Goal: Task Accomplishment & Management: Use online tool/utility

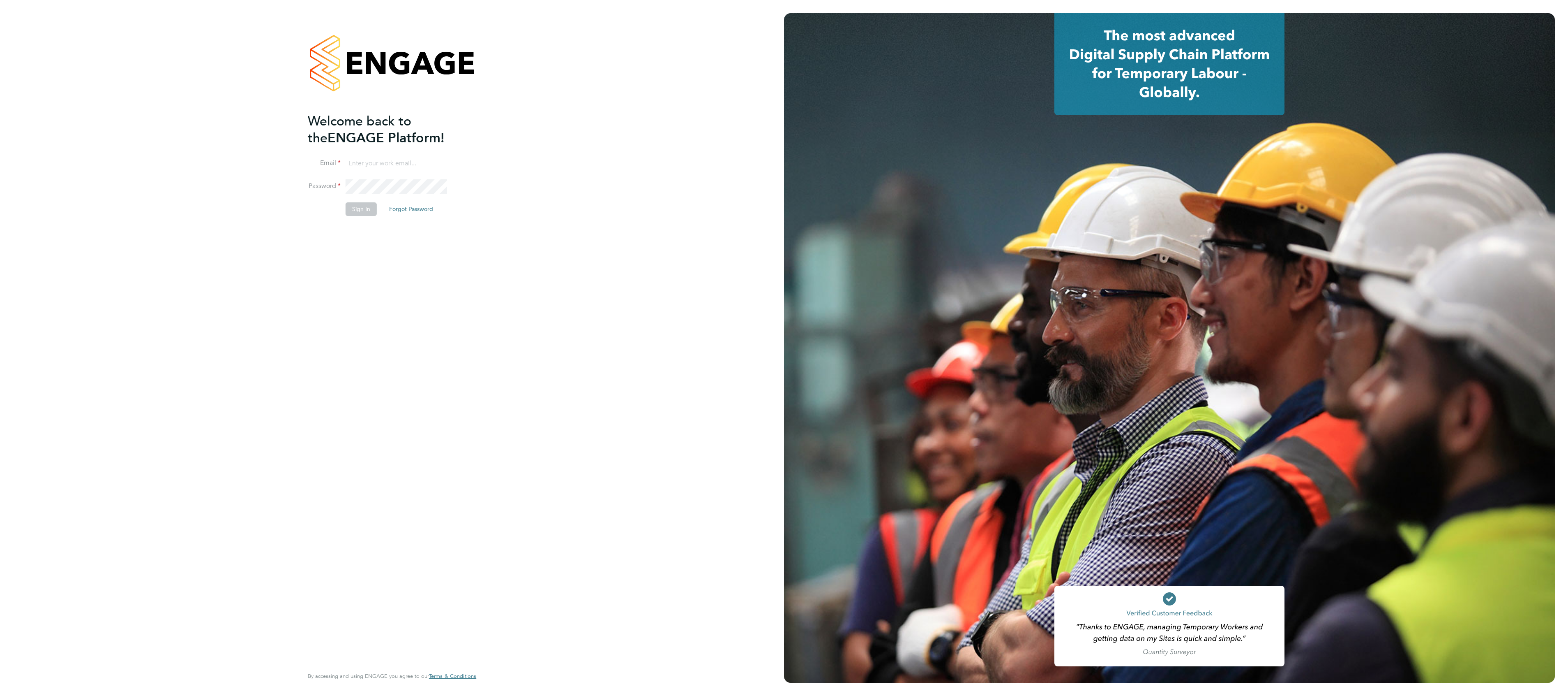
type input "scott.lawson@vistry.co.uk"
click at [347, 211] on button "Sign In" at bounding box center [361, 209] width 31 height 13
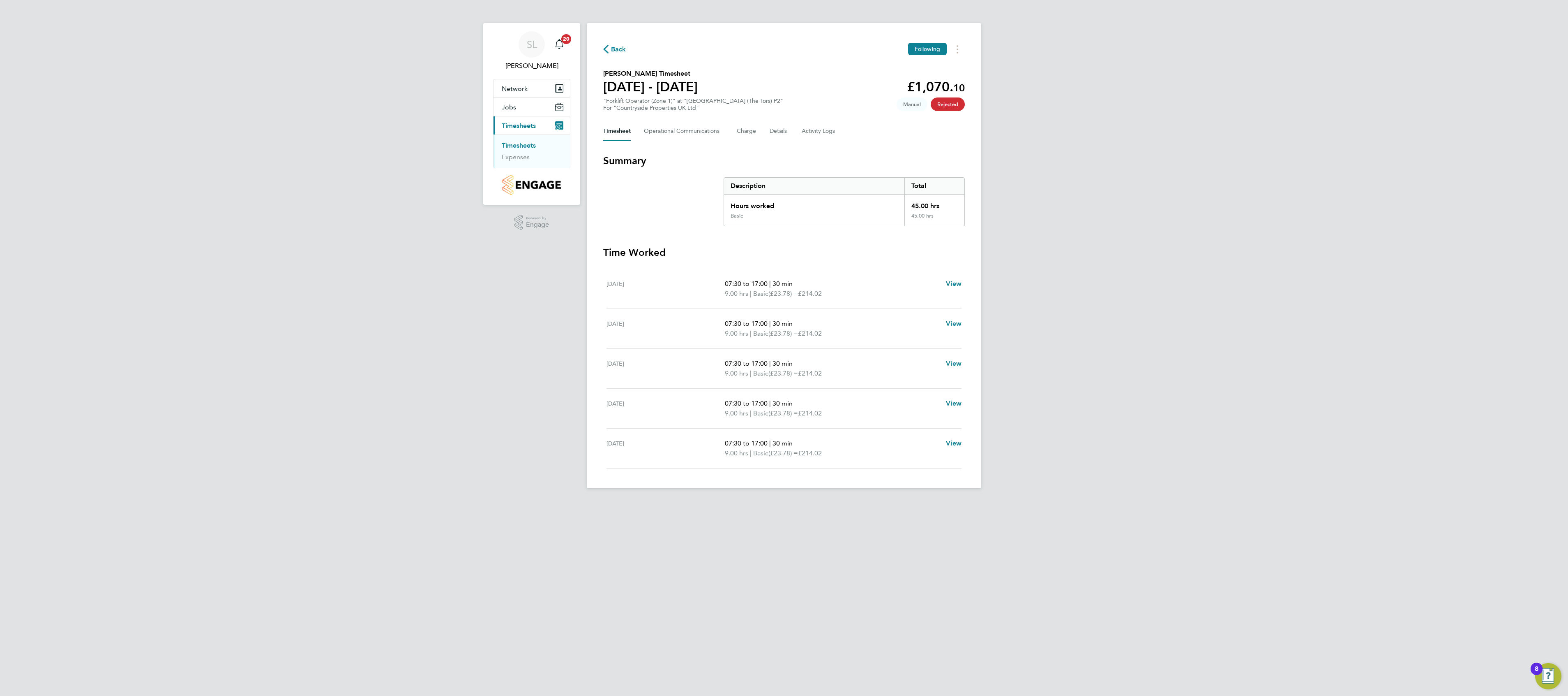
click at [526, 145] on link "Timesheets" at bounding box center [519, 145] width 34 height 8
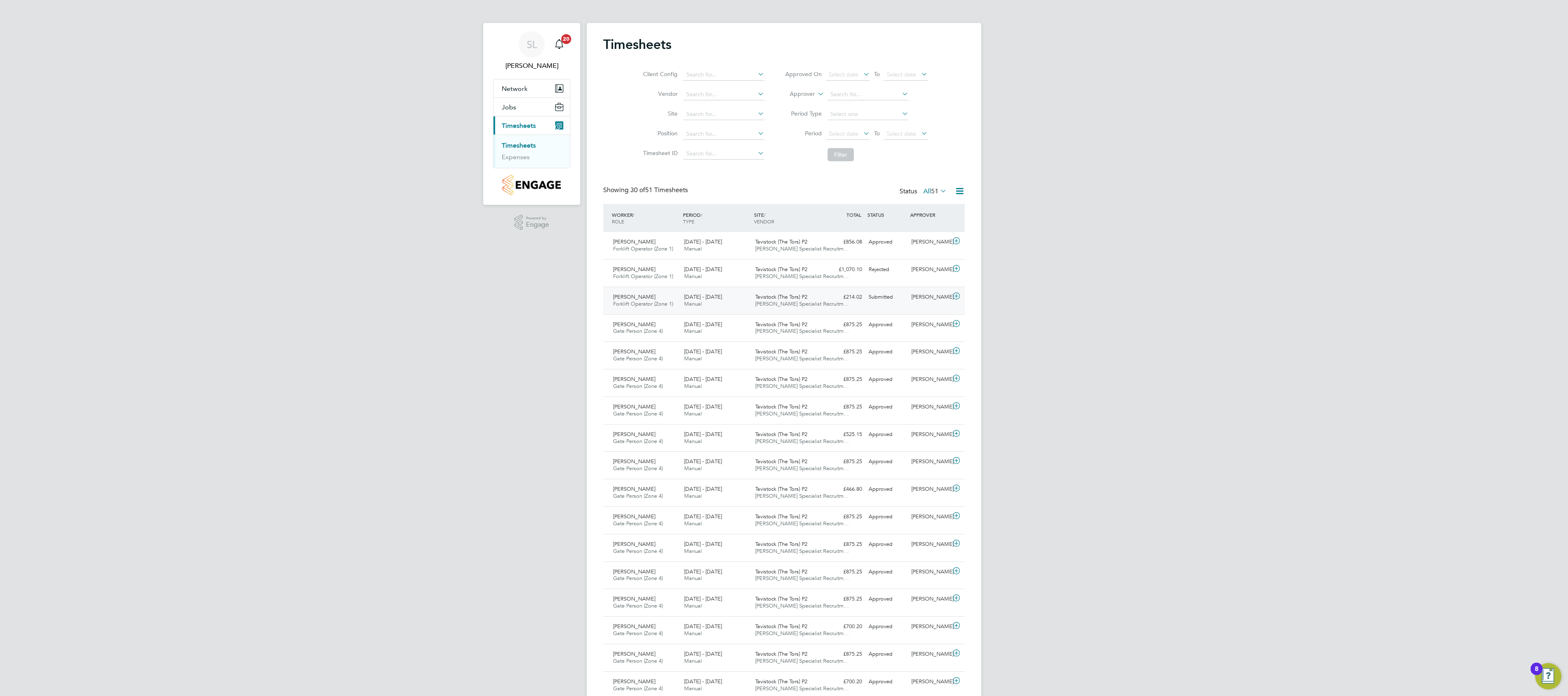
click at [804, 304] on span "[PERSON_NAME] Specialist Recruitm…" at bounding box center [802, 304] width 94 height 7
click at [848, 363] on button "Approve" at bounding box center [854, 361] width 36 height 13
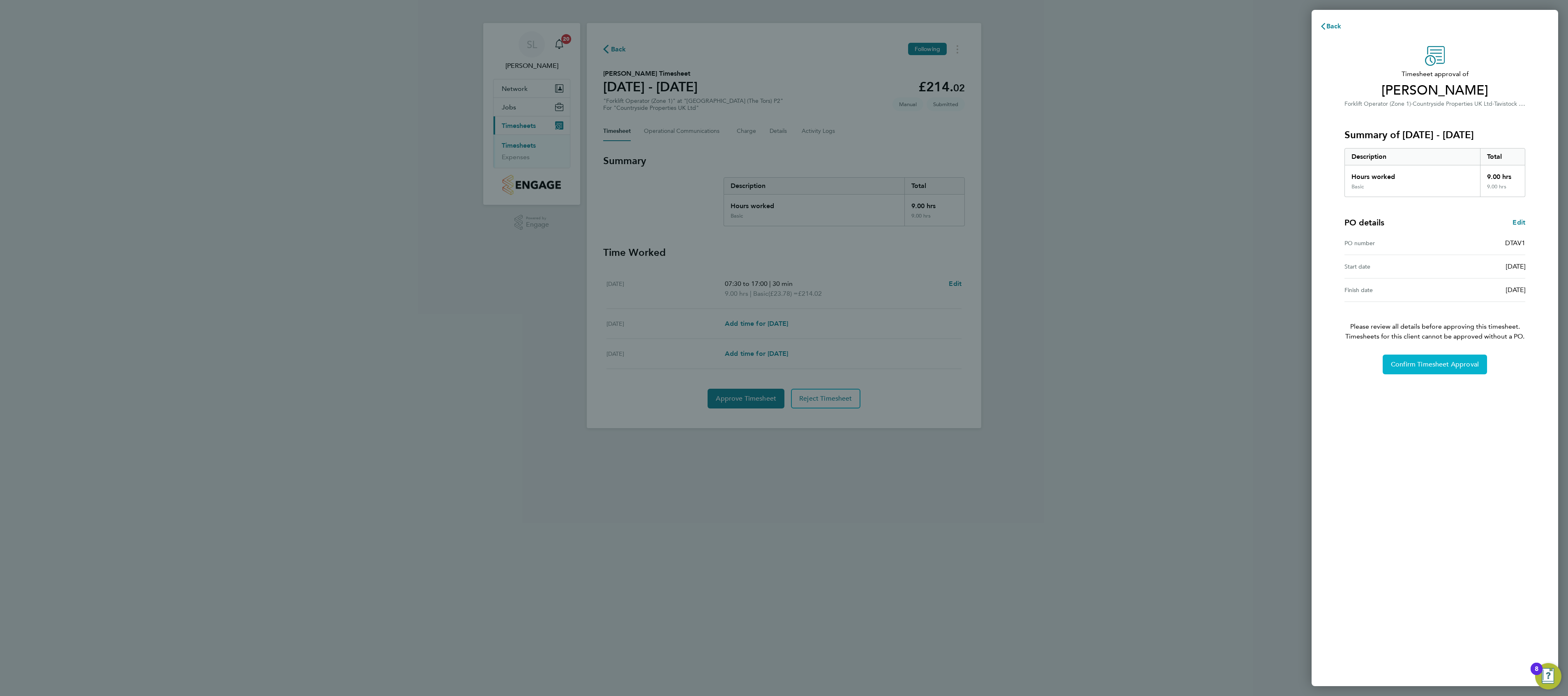
click at [1419, 368] on span "Confirm Timesheet Approval" at bounding box center [1435, 364] width 88 height 8
